Goal: Task Accomplishment & Management: Manage account settings

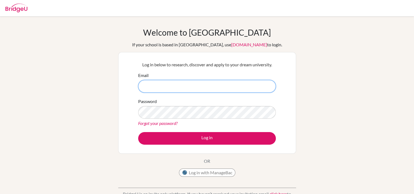
click at [203, 86] on input "Email" at bounding box center [206, 86] width 137 height 13
type input "[PERSON_NAME][EMAIL_ADDRESS][DOMAIN_NAME]"
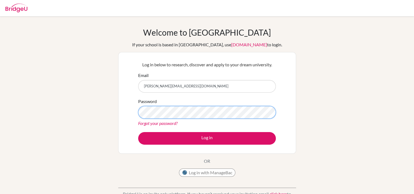
click at [138, 132] on button "Log in" at bounding box center [206, 138] width 137 height 13
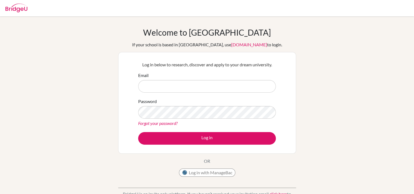
click at [215, 82] on input "Email" at bounding box center [206, 86] width 137 height 13
type input "[PERSON_NAME][EMAIL_ADDRESS][DOMAIN_NAME]"
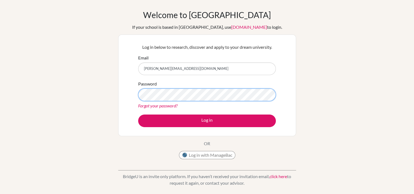
scroll to position [27, 0]
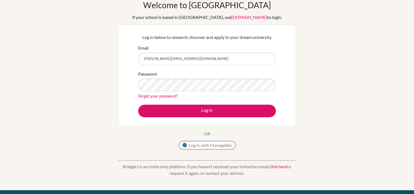
click at [206, 142] on button "Log in with ManageBac" at bounding box center [207, 145] width 56 height 8
